Goal: Transaction & Acquisition: Obtain resource

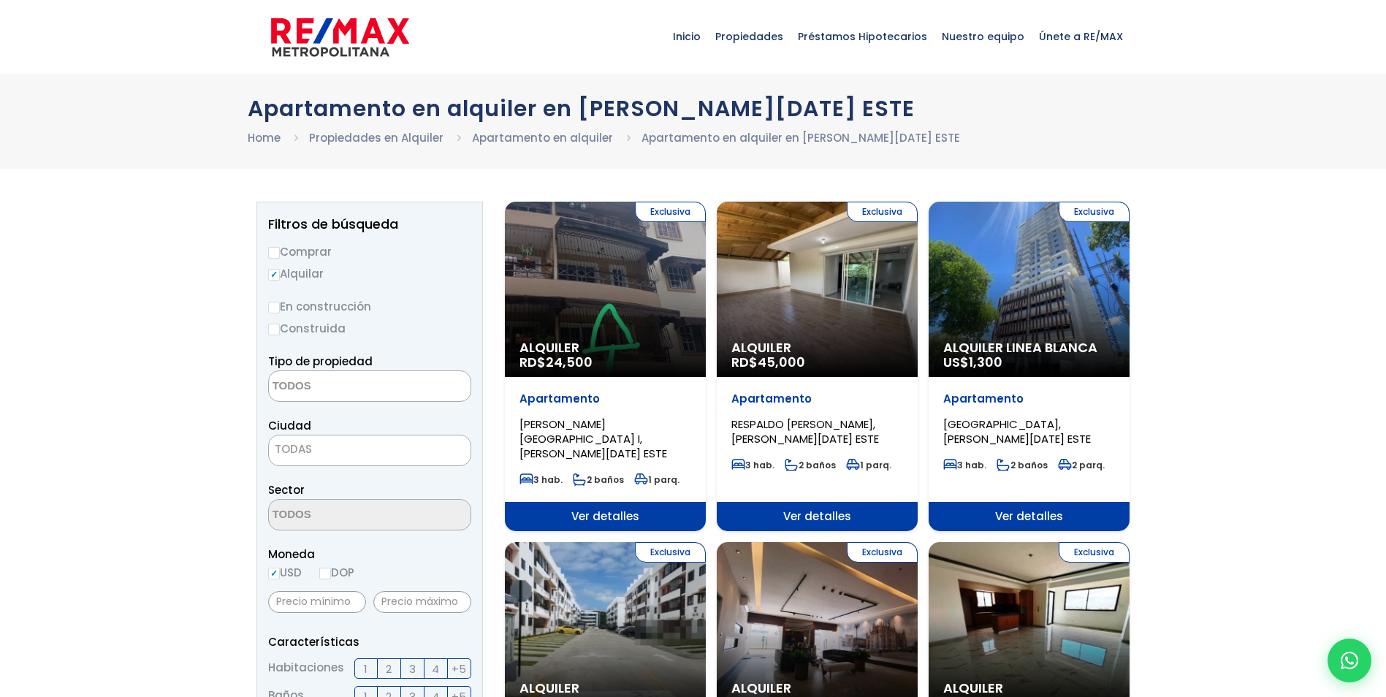
select select
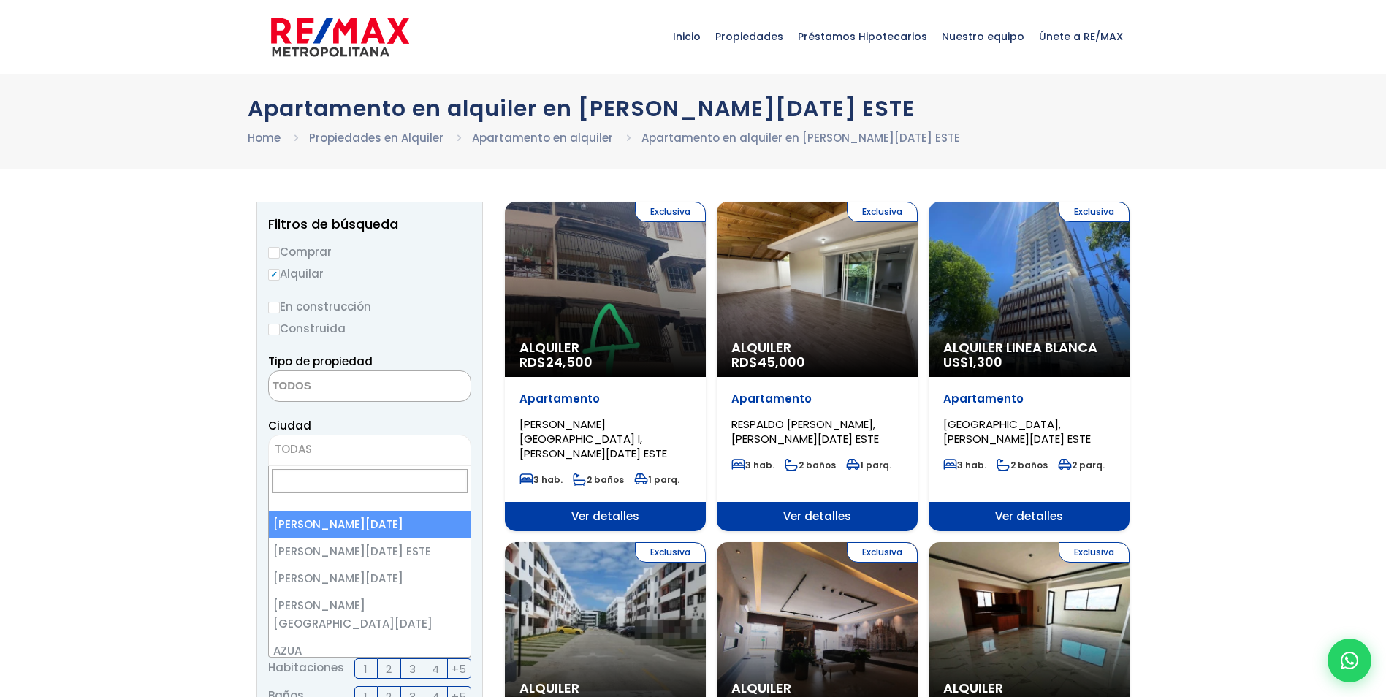
click at [297, 451] on span "TODAS" at bounding box center [293, 448] width 37 height 15
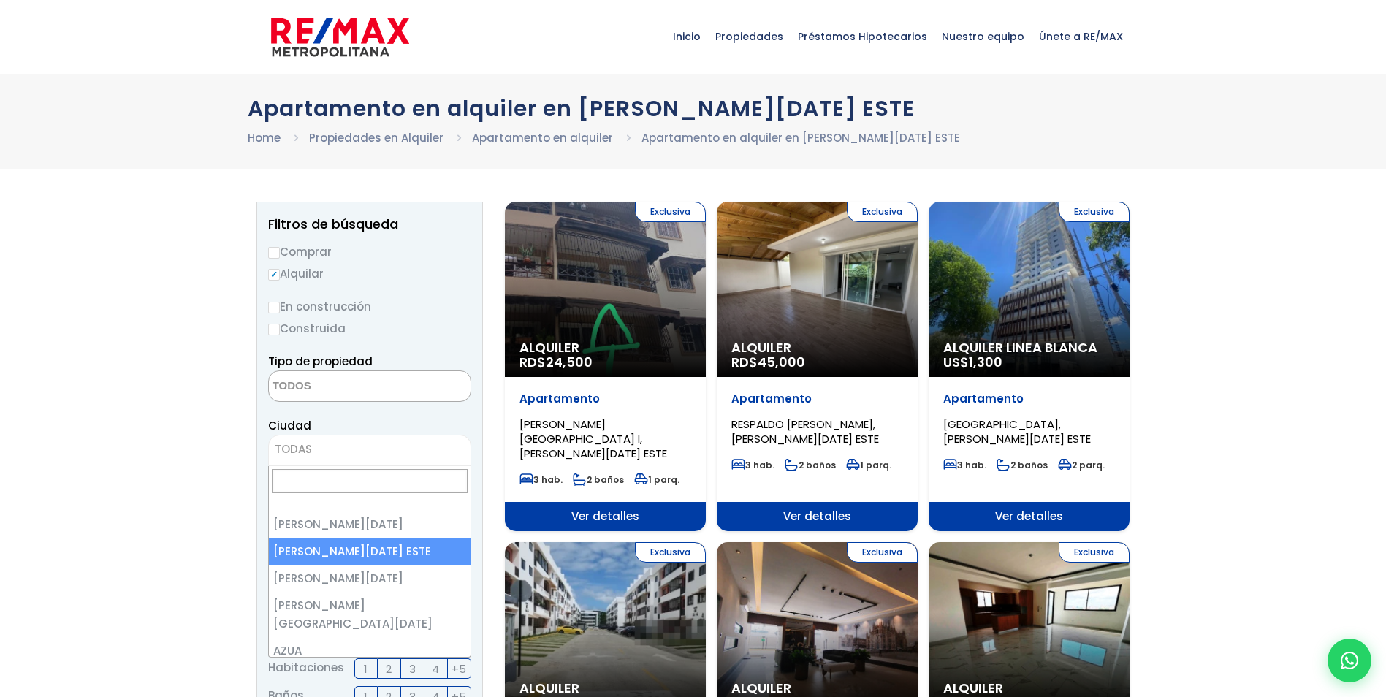
select select "148"
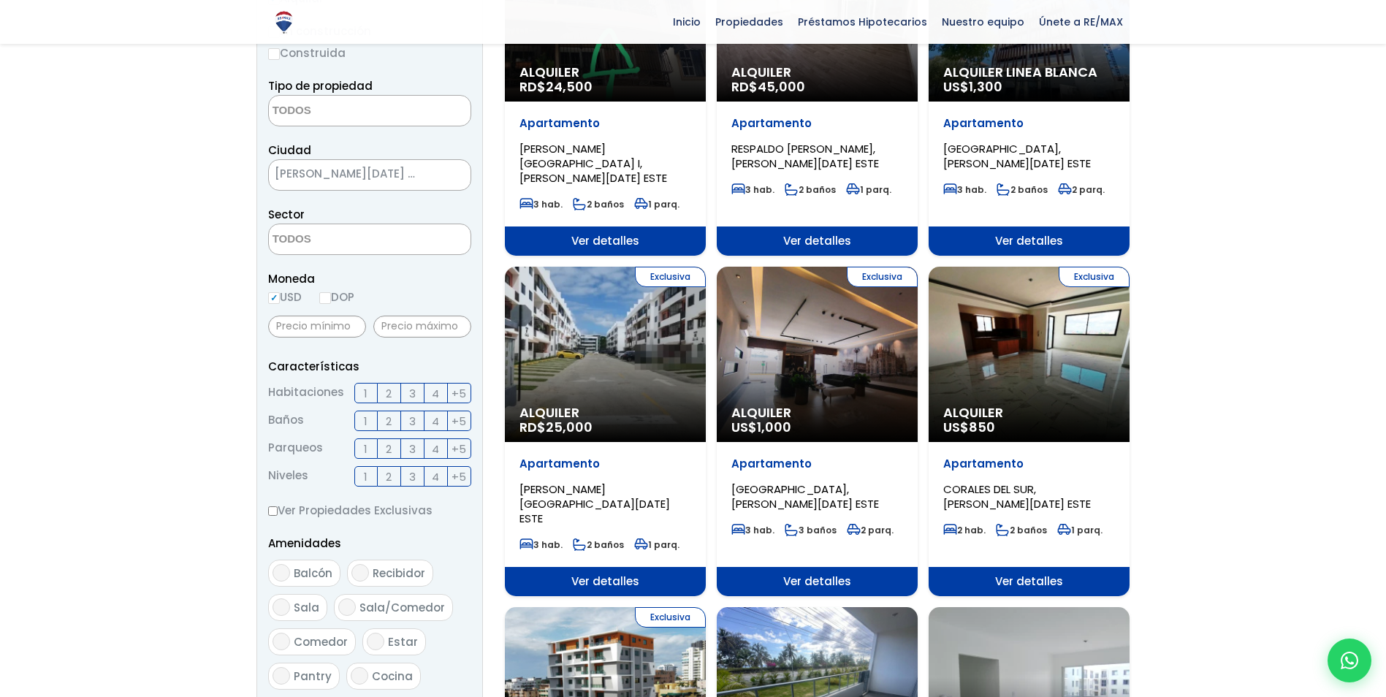
scroll to position [292, 0]
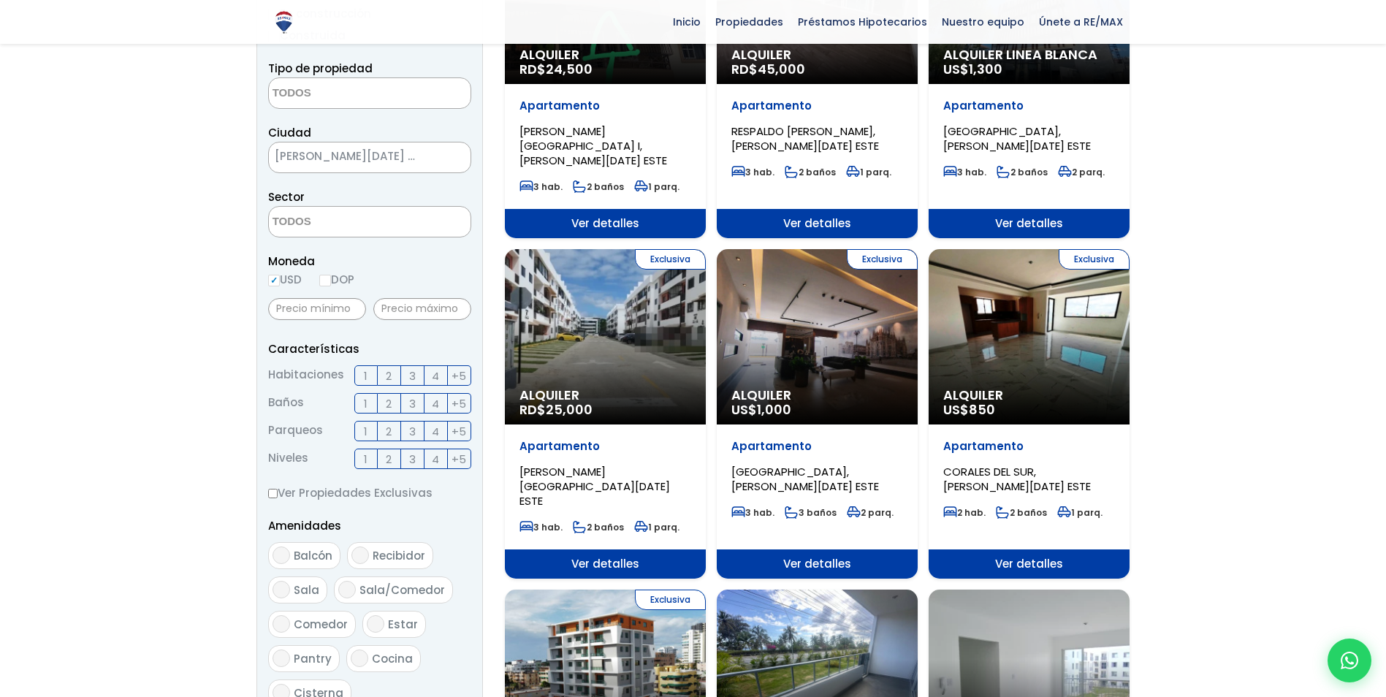
click at [344, 224] on textarea "Search" at bounding box center [340, 222] width 142 height 31
click at [331, 281] on input "DOP" at bounding box center [325, 281] width 12 height 12
radio input "true"
click at [310, 314] on input "text" at bounding box center [317, 309] width 98 height 22
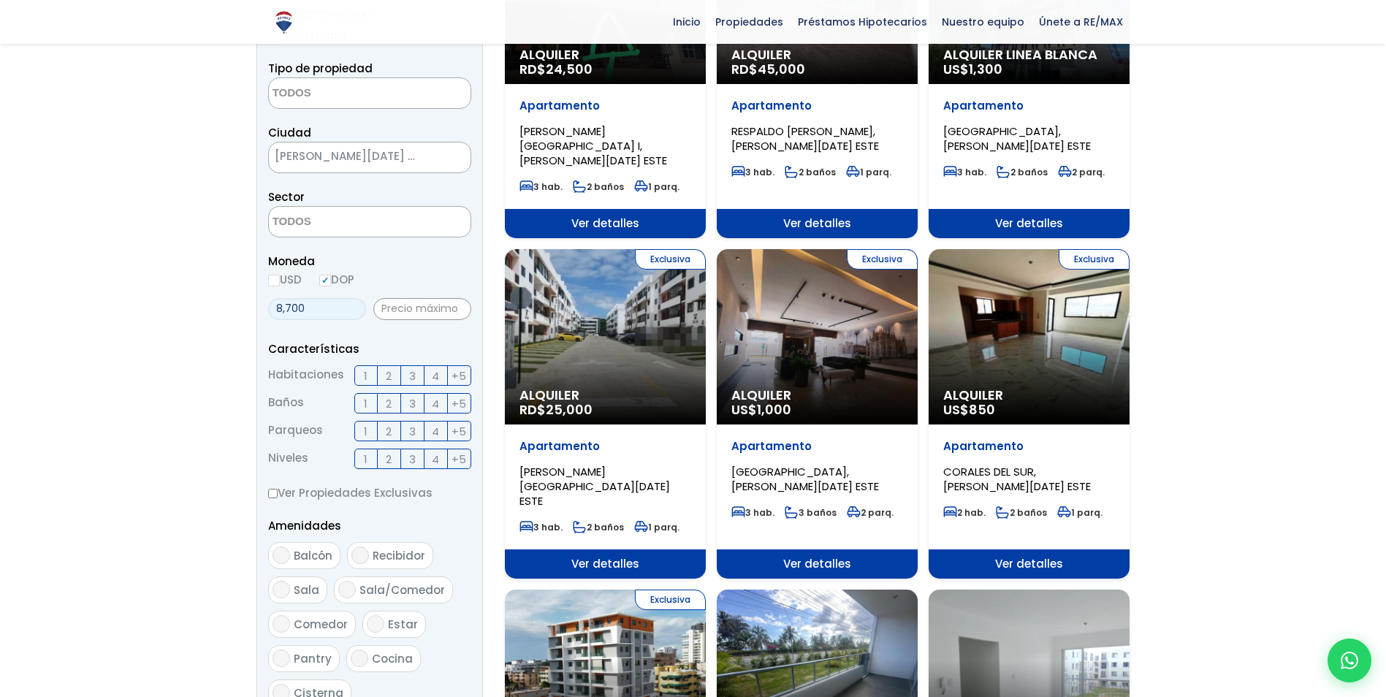
type input "8,700"
click at [457, 307] on input "text" at bounding box center [422, 309] width 98 height 22
type input "17,400"
click at [391, 375] on span "2" at bounding box center [389, 376] width 6 height 18
click at [0, 0] on input "2" at bounding box center [0, 0] width 0 height 0
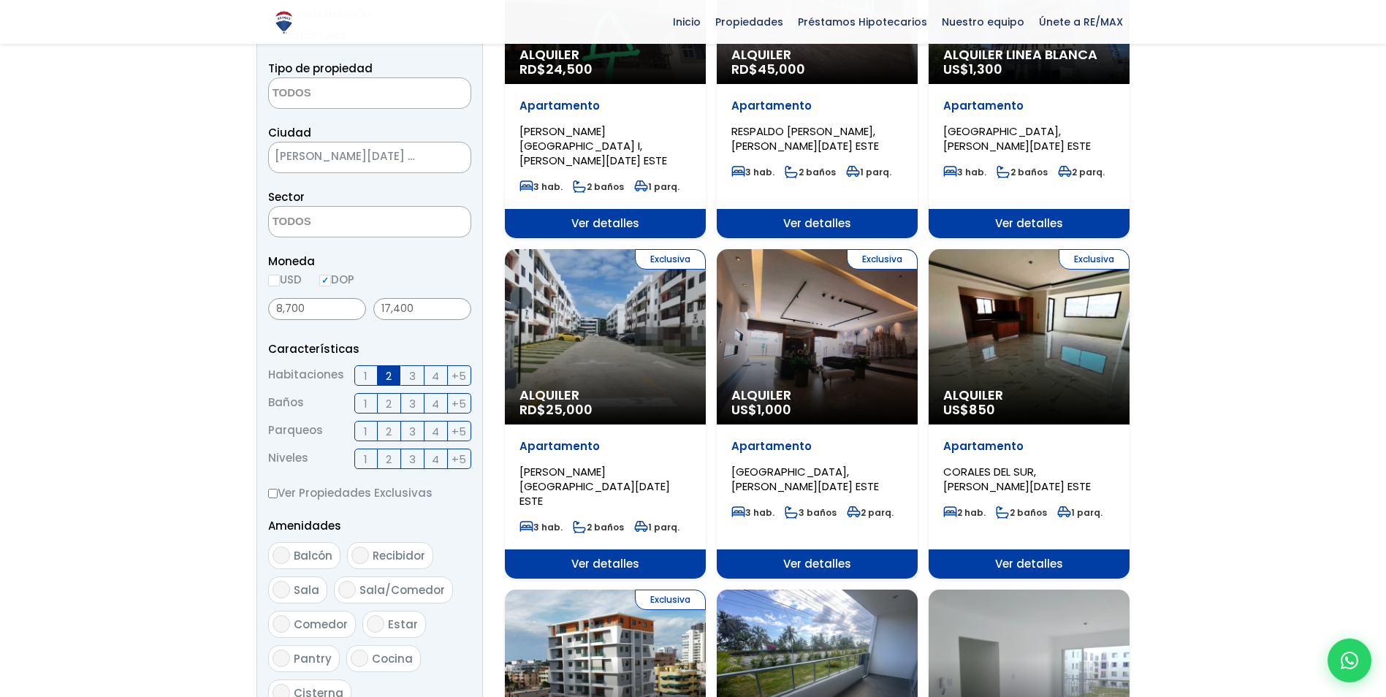
click at [407, 375] on label "3" at bounding box center [412, 375] width 23 height 20
click at [0, 0] on input "3" at bounding box center [0, 0] width 0 height 0
click at [366, 403] on span "1" at bounding box center [366, 403] width 4 height 18
click at [0, 0] on input "1" at bounding box center [0, 0] width 0 height 0
click at [393, 405] on label "2" at bounding box center [389, 403] width 23 height 20
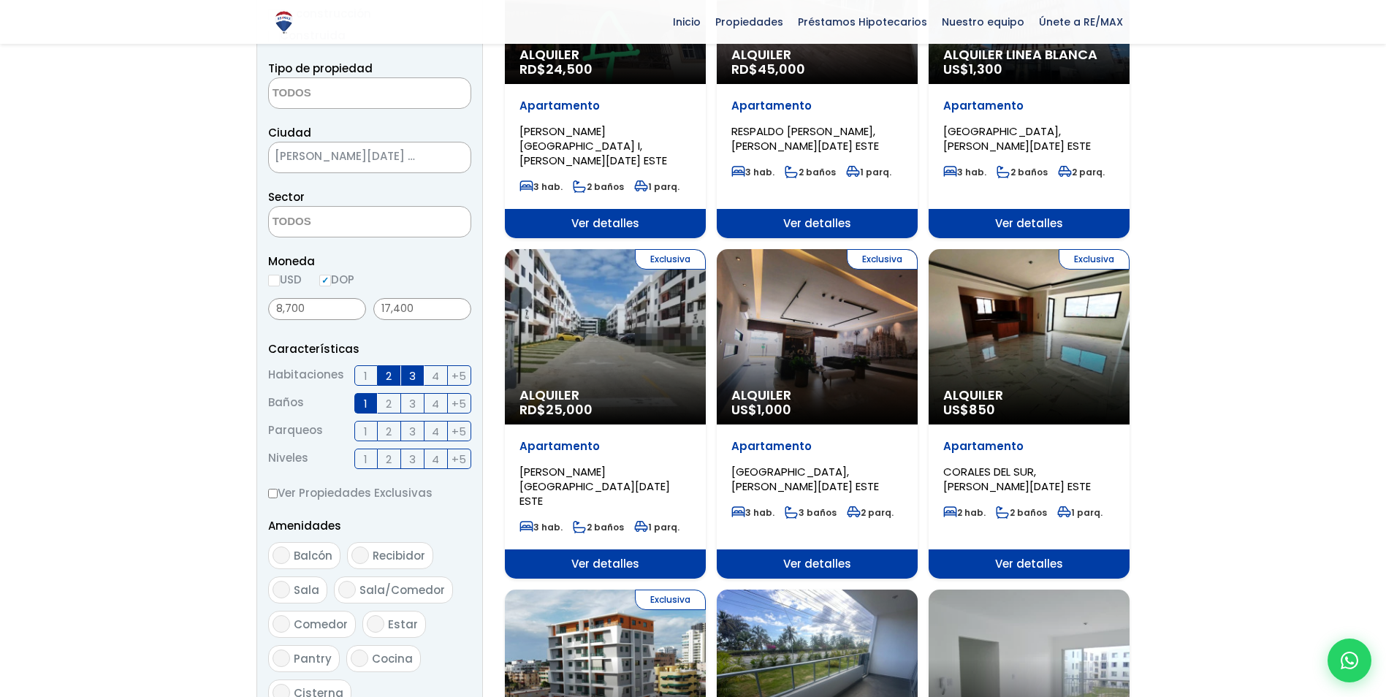
click at [0, 0] on input "2" at bounding box center [0, 0] width 0 height 0
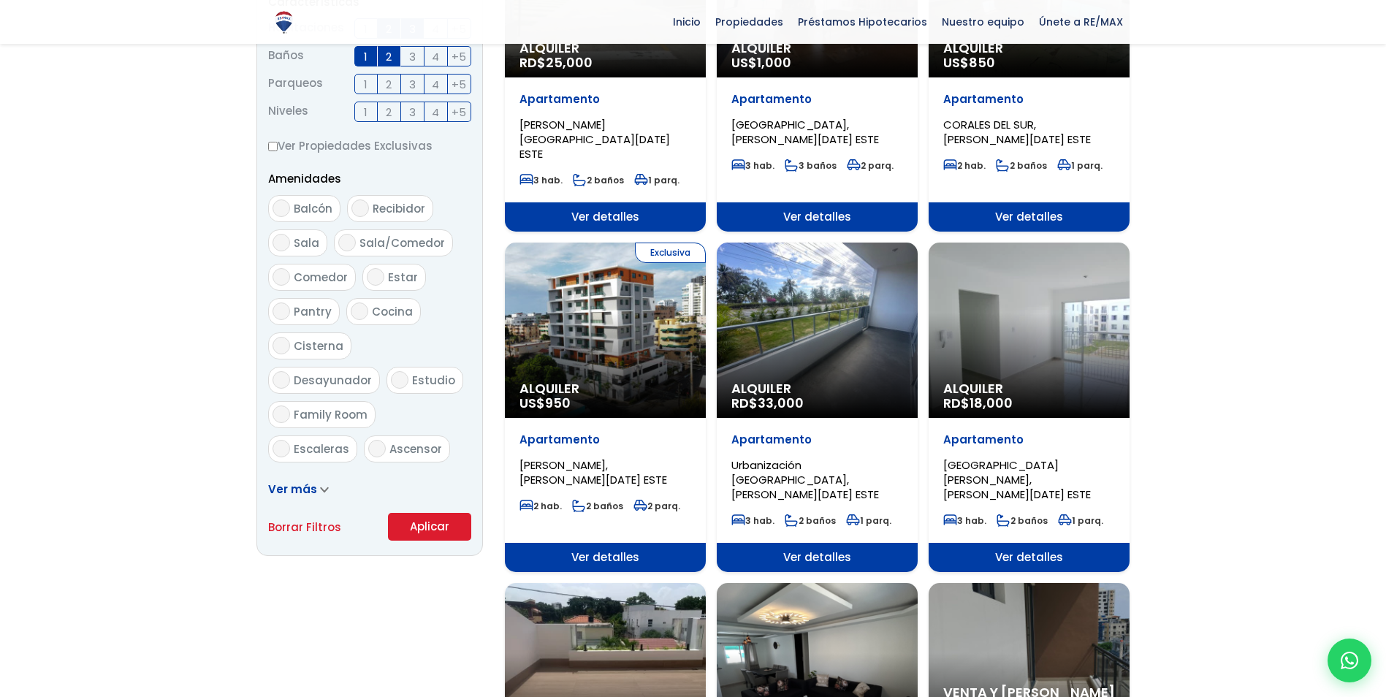
scroll to position [657, 0]
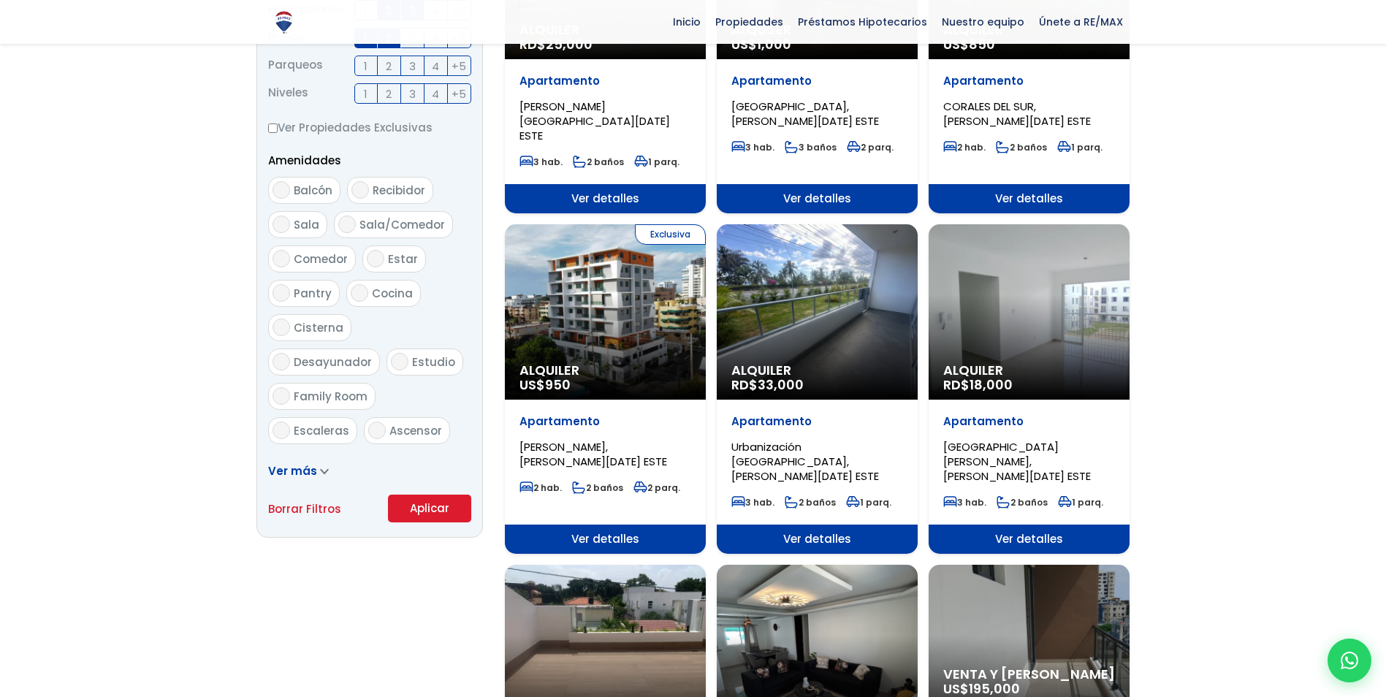
click at [307, 470] on span "Ver más" at bounding box center [292, 470] width 49 height 15
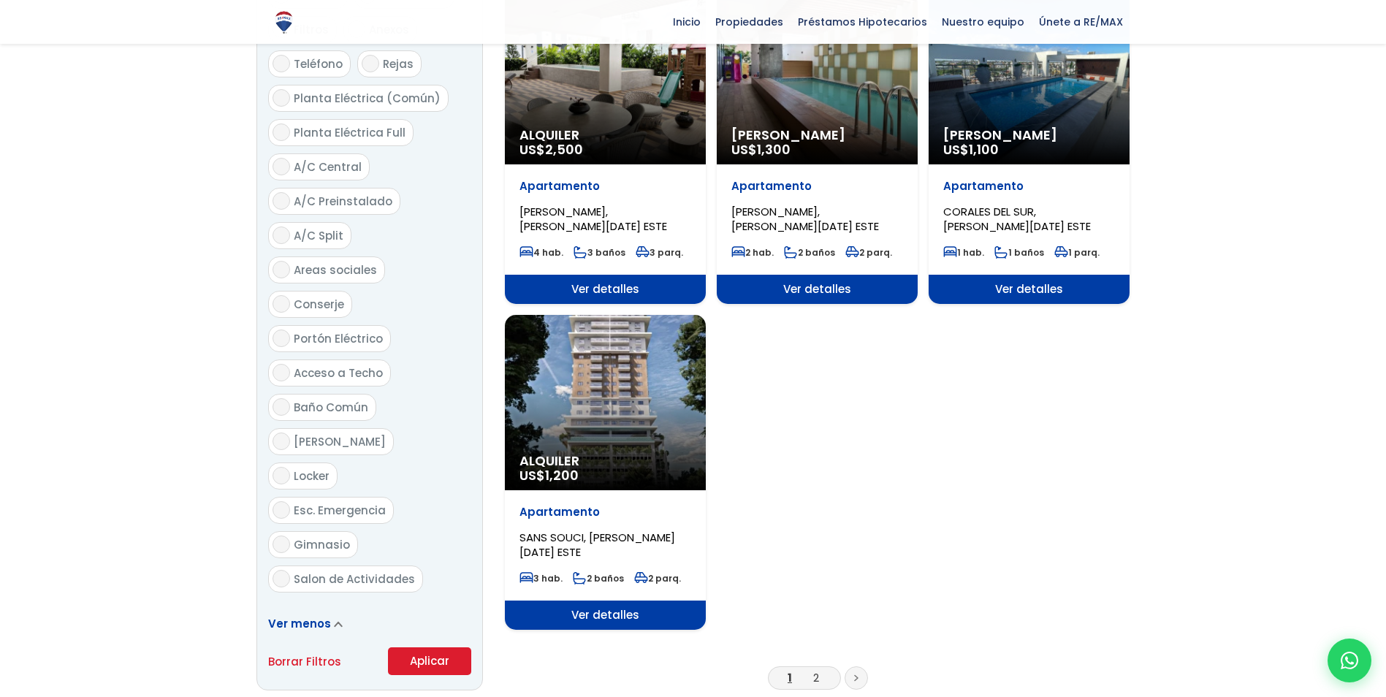
scroll to position [1607, 0]
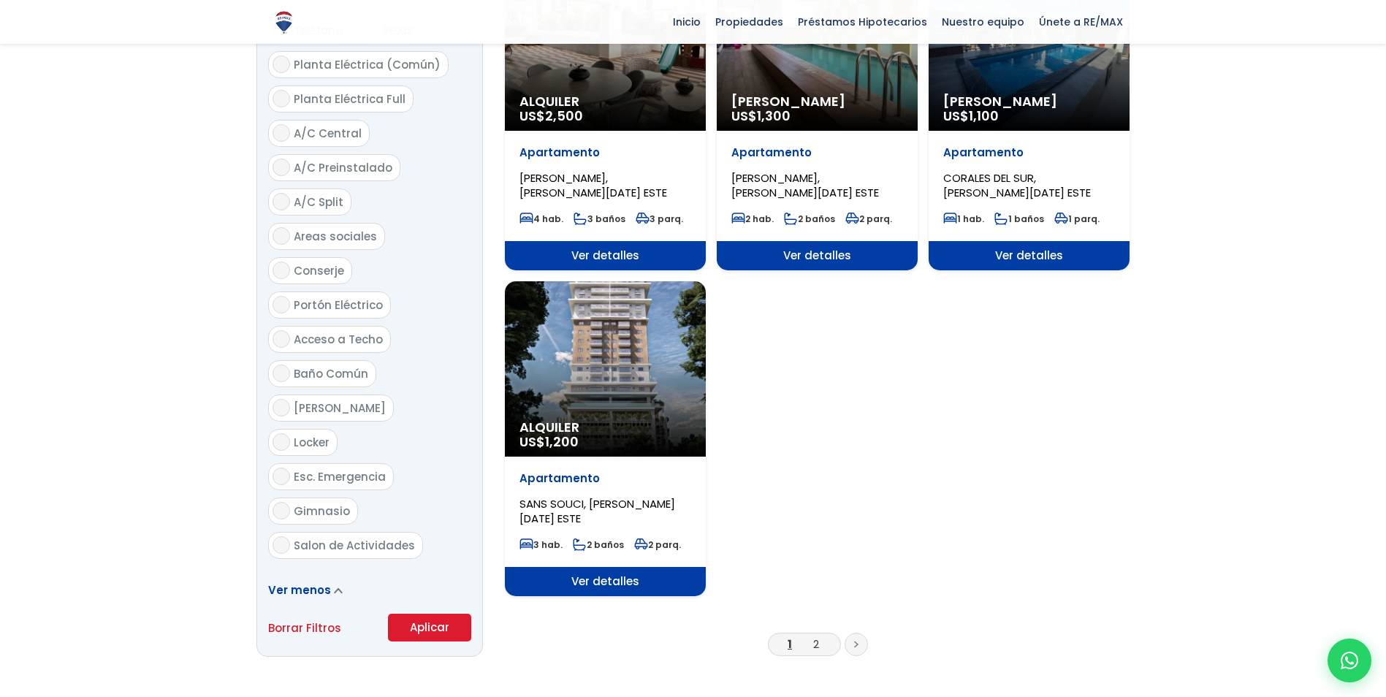
click at [398, 614] on button "Aplicar" at bounding box center [429, 628] width 83 height 28
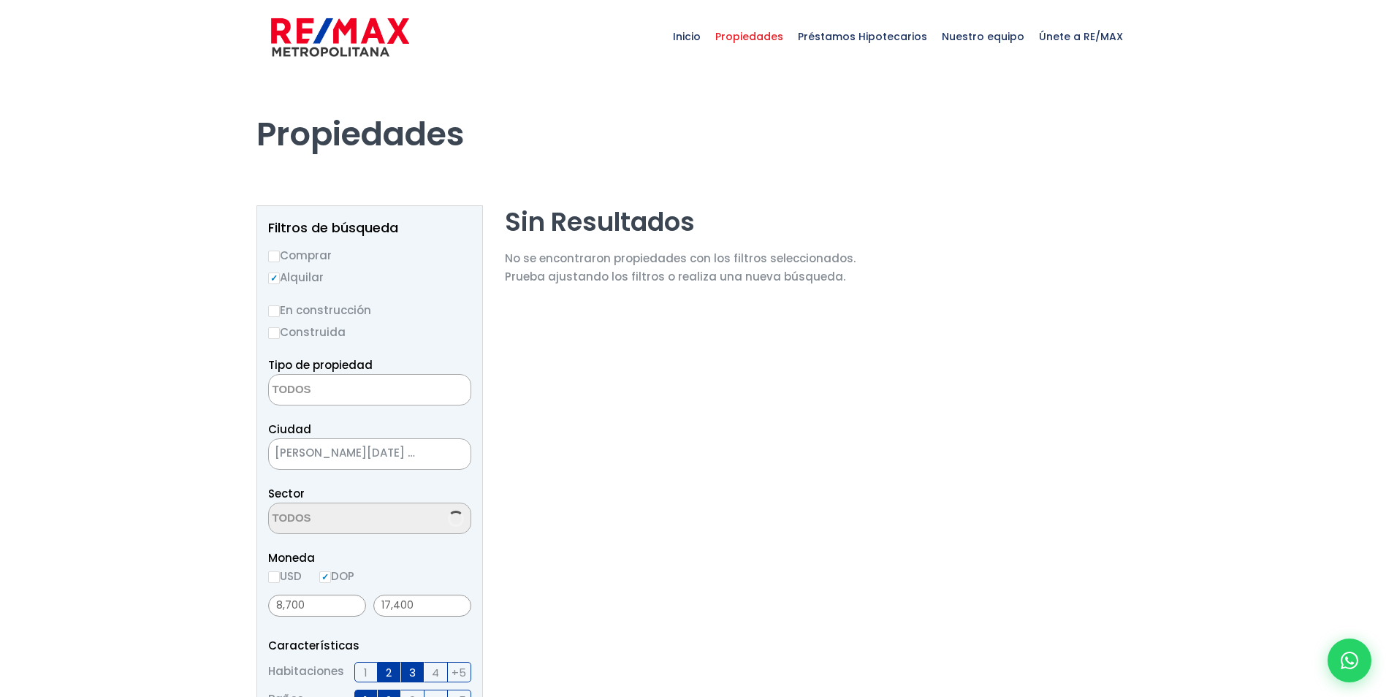
select select
